Goal: Task Accomplishment & Management: Complete application form

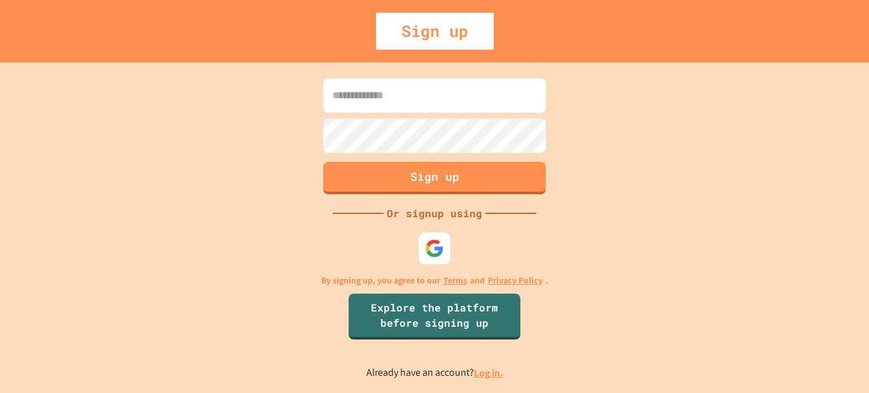
click at [413, 104] on input at bounding box center [434, 95] width 223 height 34
type input "**********"
click at [433, 244] on img at bounding box center [434, 248] width 19 height 19
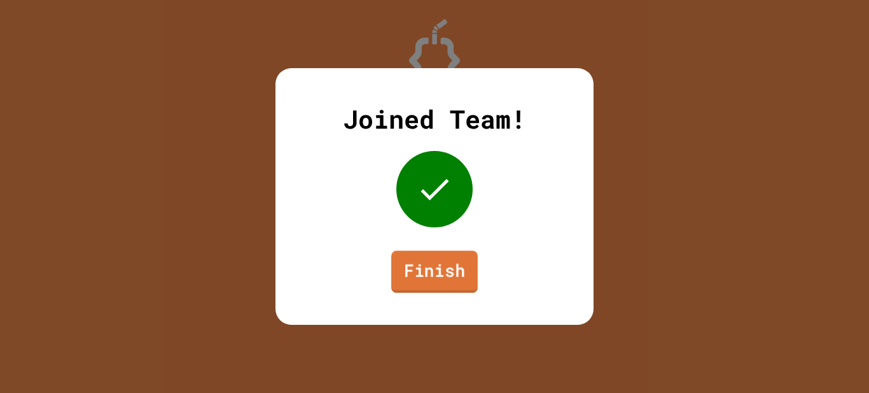
click at [464, 270] on link "Finish" at bounding box center [434, 272] width 87 height 42
